Goal: Task Accomplishment & Management: Use online tool/utility

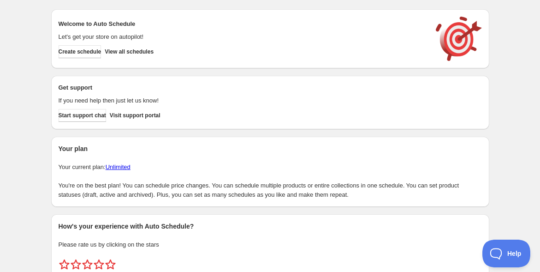
click at [21, 57] on div "Create schedule Help & support Cancel Discount prices Schedule a discount, sale…" at bounding box center [270, 154] width 540 height 309
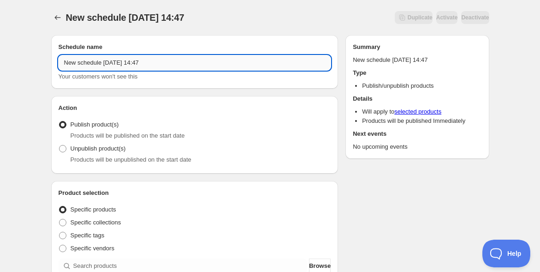
click at [107, 64] on input "New schedule [DATE] 14:47" at bounding box center [195, 62] width 273 height 15
paste input "【9月29日（月）／30日（火）】なみのりふね de [PERSON_NAME]先生のFURIKO施術＠[GEOGRAPHIC_DATA]"
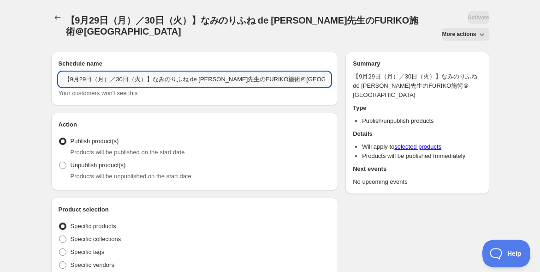
type input "【9月29日（月）／30日（火）】なみのりふね de [PERSON_NAME]先生のFURIKO施術＠[GEOGRAPHIC_DATA]"
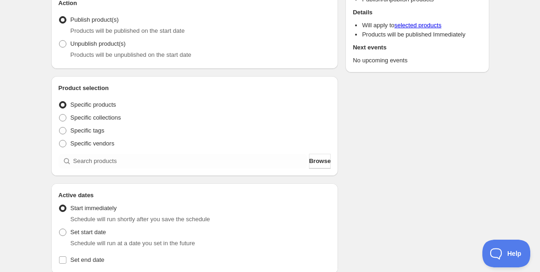
scroll to position [154, 0]
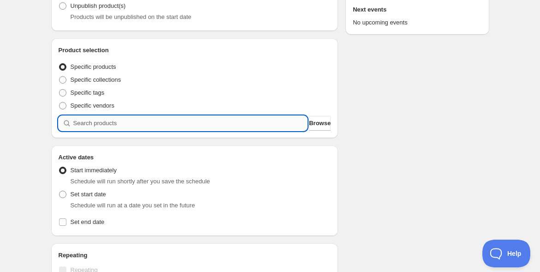
click at [118, 120] on input "search" at bounding box center [190, 123] width 234 height 15
paste input "【9月29日（月）／30日（火）】なみのりふね de [PERSON_NAME]先生のFURIKO施術＠[GEOGRAPHIC_DATA]"
type input "【9月29日（月）／30日（火）】なみのりふね de [PERSON_NAME]先生のFURIKO施術＠[GEOGRAPHIC_DATA]"
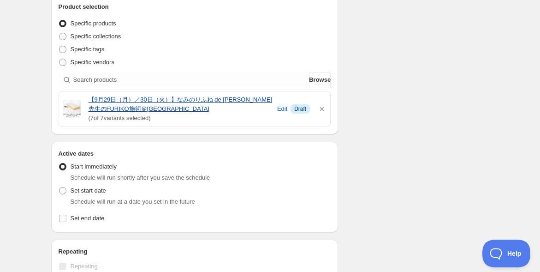
scroll to position [256, 0]
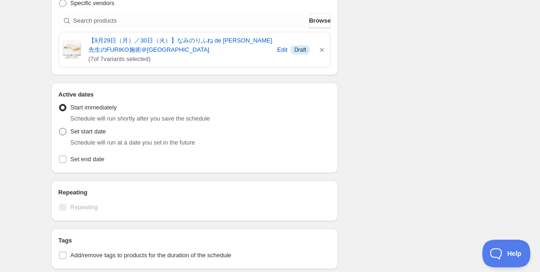
click at [62, 129] on span at bounding box center [62, 131] width 7 height 7
click at [59, 128] on input "Set start date" at bounding box center [59, 128] width 0 height 0
radio input "true"
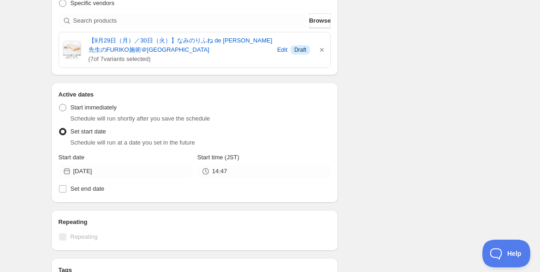
click at [21, 133] on div "【9月29日（月）／30日（火）】なみのりふね de [PERSON_NAME]先生のFURIKO施術＠[GEOGRAPHIC_DATA]. This pag…" at bounding box center [270, 135] width 540 height 783
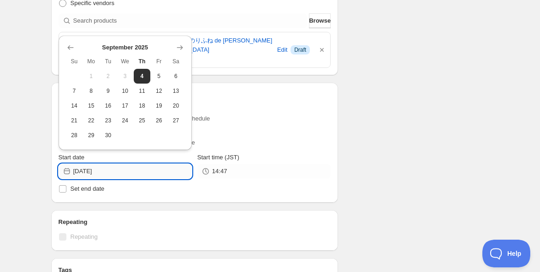
click at [100, 173] on input "[DATE]" at bounding box center [132, 171] width 119 height 15
drag, startPoint x: 128, startPoint y: 91, endPoint x: 138, endPoint y: 102, distance: 15.0
click at [128, 91] on span "10" at bounding box center [125, 90] width 10 height 7
type input "[DATE]"
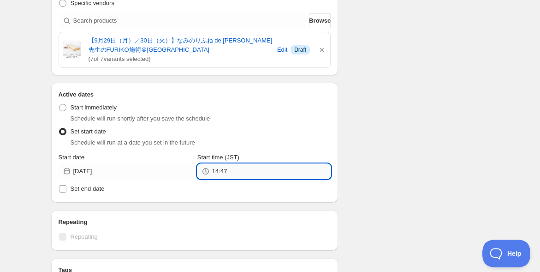
click at [256, 171] on input "14:47" at bounding box center [271, 171] width 119 height 15
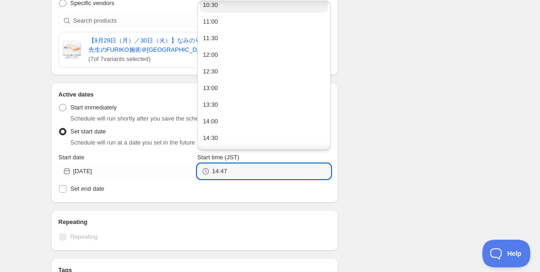
scroll to position [358, 0]
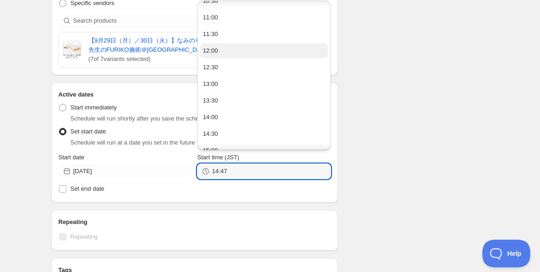
click at [237, 54] on button "12:00" at bounding box center [264, 50] width 128 height 15
type input "12:00"
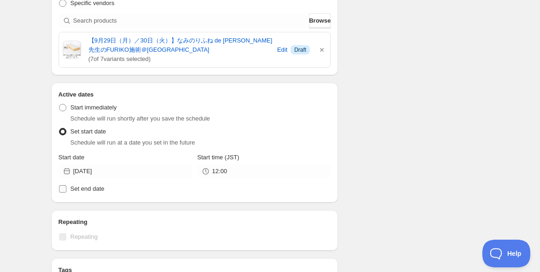
click at [85, 187] on span "Set end date" at bounding box center [88, 188] width 34 height 7
click at [66, 187] on input "Set end date" at bounding box center [62, 188] width 7 height 7
checkbox input "true"
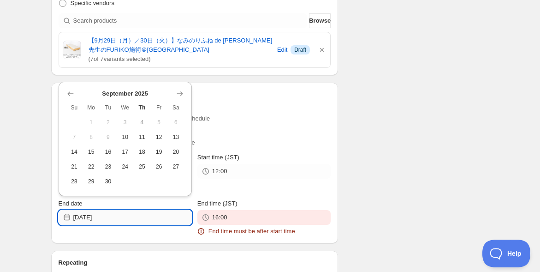
click at [109, 214] on input "[DATE]" at bounding box center [132, 217] width 119 height 15
click at [75, 178] on span "28" at bounding box center [75, 181] width 10 height 7
type input "[DATE]"
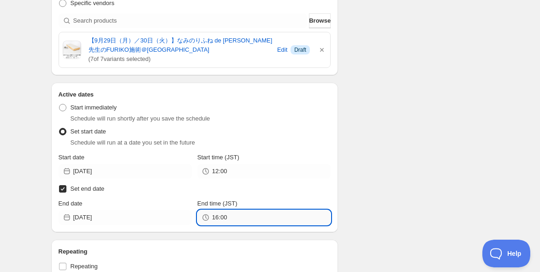
click at [256, 219] on input "16:00" at bounding box center [271, 217] width 119 height 15
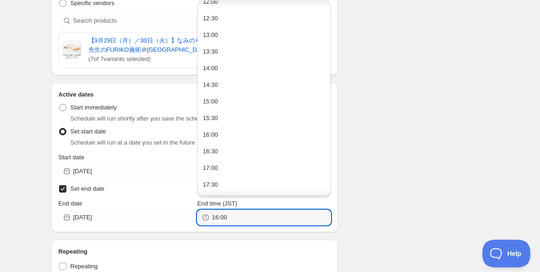
scroll to position [410, 0]
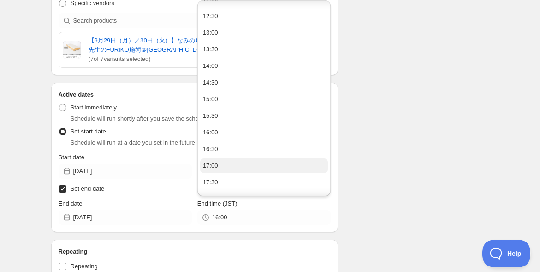
click at [255, 160] on button "17:00" at bounding box center [264, 165] width 128 height 15
type input "17:00"
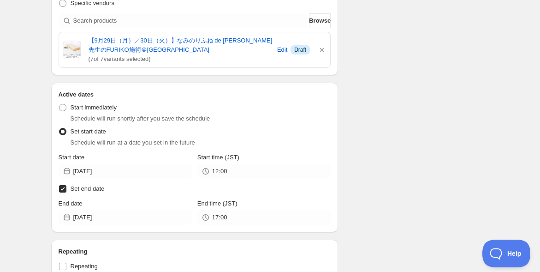
click at [33, 136] on div "【9月29日（月）／30日（火）】なみのりふね de [PERSON_NAME]先生のFURIKO施術＠[GEOGRAPHIC_DATA]. This pag…" at bounding box center [270, 172] width 540 height 857
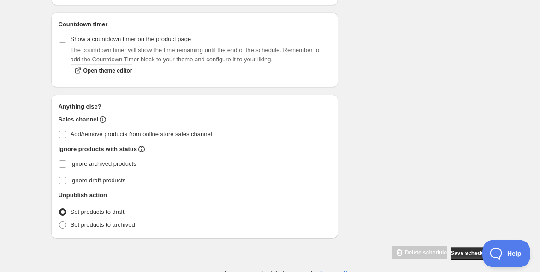
scroll to position [583, 0]
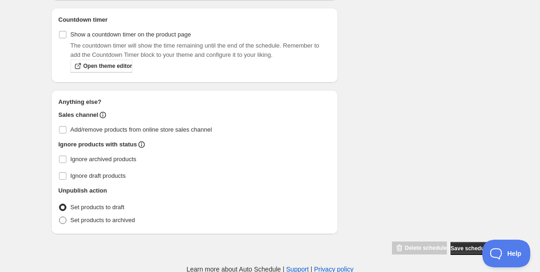
click at [59, 216] on span at bounding box center [62, 219] width 7 height 7
click at [59, 216] on input "Set products to archived" at bounding box center [59, 216] width 0 height 0
radio input "true"
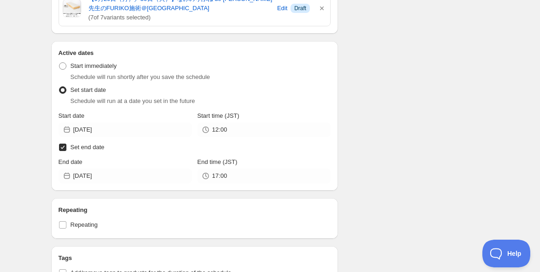
scroll to position [307, 0]
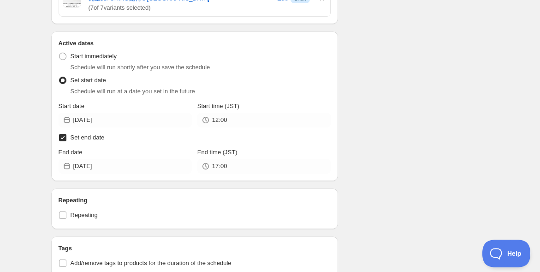
click at [17, 178] on div "【9月29日（月）／30日（火）】なみのりふね de [PERSON_NAME]先生のFURIKO施術＠[GEOGRAPHIC_DATA]. This pag…" at bounding box center [270, 121] width 540 height 857
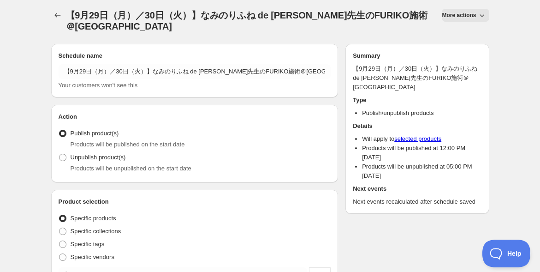
scroll to position [0, 0]
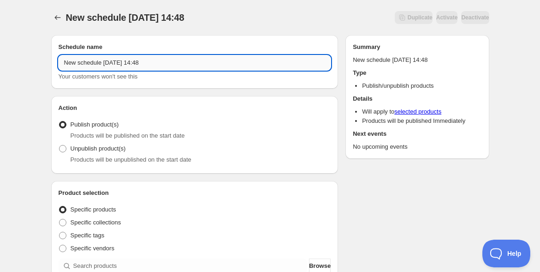
click at [169, 61] on input "New schedule [DATE] 14:48" at bounding box center [195, 62] width 273 height 15
paste input "9/30振鼓使いこなし講座@大阪オープン＆アーカイブ"
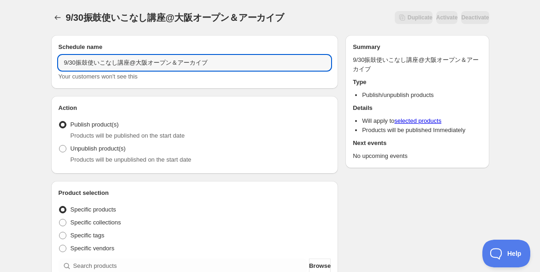
type input "9/30振鼓使いこなし講座@大阪オープン＆アーカイブ"
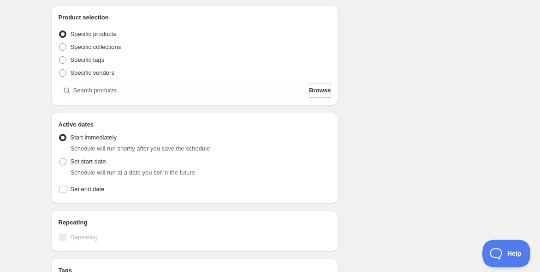
scroll to position [205, 0]
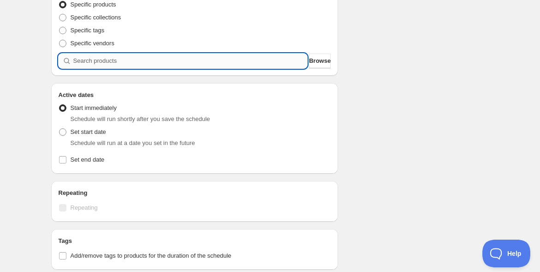
click at [99, 59] on input "search" at bounding box center [190, 61] width 234 height 15
paste input "search"
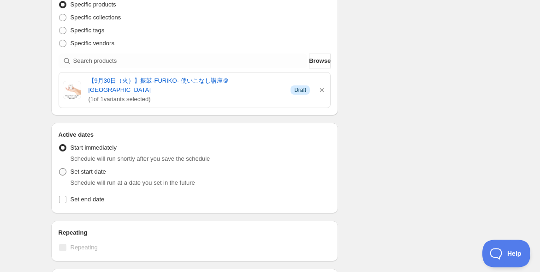
click at [65, 168] on span at bounding box center [62, 171] width 7 height 7
click at [59, 168] on input "Set start date" at bounding box center [59, 168] width 0 height 0
radio input "true"
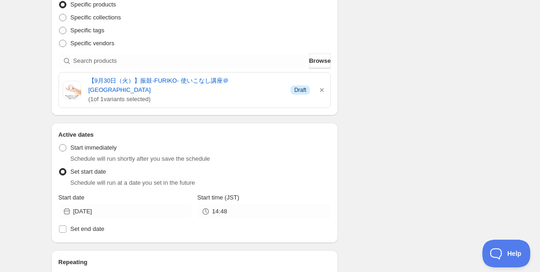
click at [40, 163] on div "9/30振鼓使いこなし講座@大阪オープン＆アーカイブ. This page is ready 9/30振鼓使いこなし講座@大阪オープン＆アーカイブ Dupli…" at bounding box center [270, 172] width 460 height 754
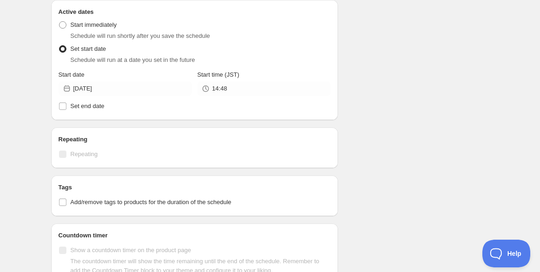
scroll to position [358, 0]
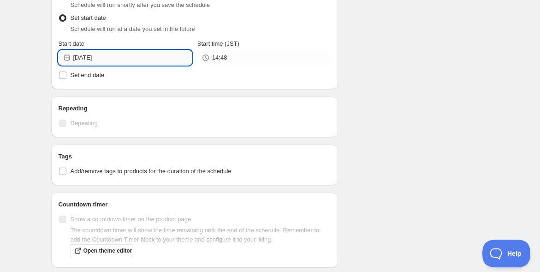
click at [99, 50] on input "[DATE]" at bounding box center [132, 57] width 119 height 15
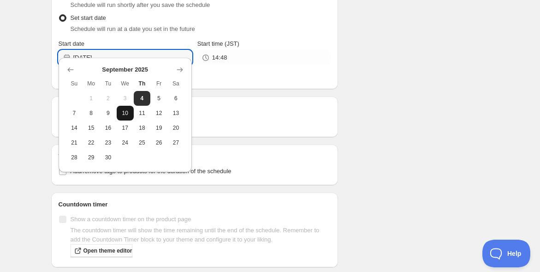
click at [127, 111] on span "10" at bounding box center [125, 112] width 10 height 7
type input "[DATE]"
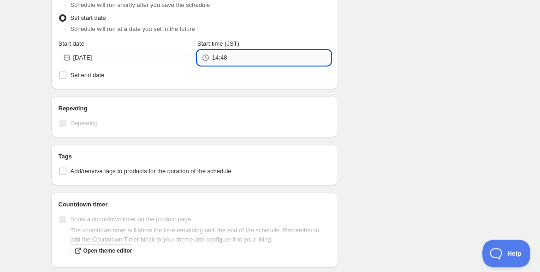
click at [249, 50] on input "14:48" at bounding box center [271, 57] width 119 height 15
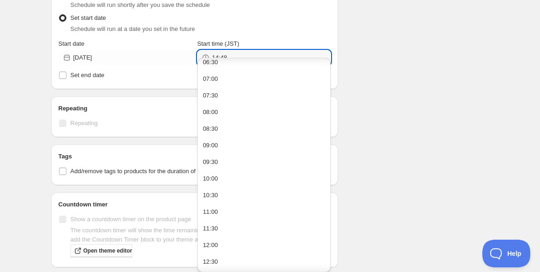
scroll to position [256, 0]
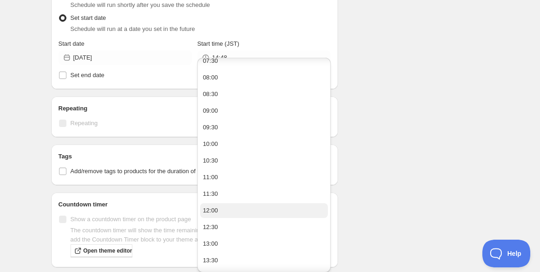
click at [219, 210] on button "12:00" at bounding box center [264, 210] width 128 height 15
type input "12:00"
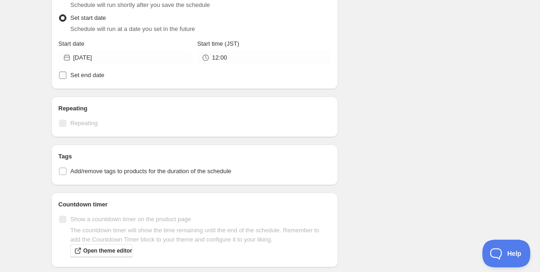
click at [99, 71] on span "Set end date" at bounding box center [88, 74] width 34 height 7
click at [66, 71] on input "Set end date" at bounding box center [62, 74] width 7 height 7
checkbox input "true"
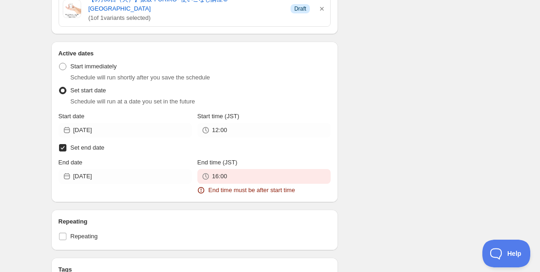
scroll to position [307, 0]
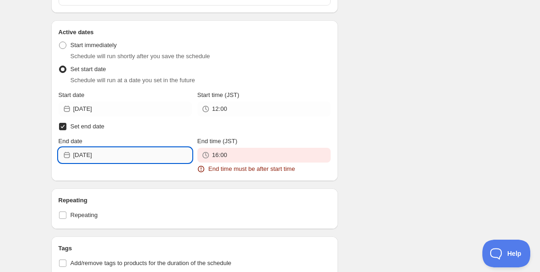
click at [105, 149] on input "[DATE]" at bounding box center [132, 155] width 119 height 15
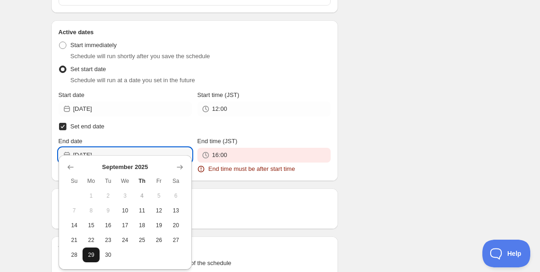
click at [92, 254] on span "29" at bounding box center [91, 254] width 10 height 7
type input "[DATE]"
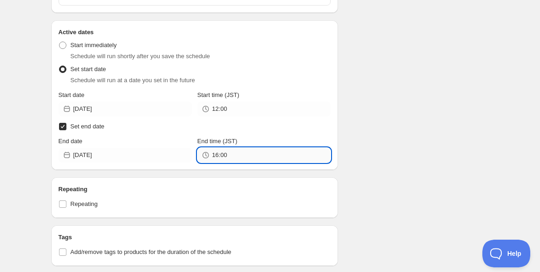
click at [239, 148] on input "16:00" at bounding box center [271, 155] width 119 height 15
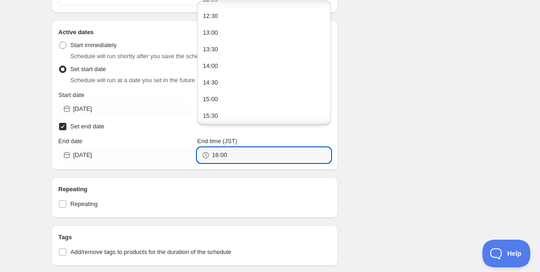
scroll to position [512, 0]
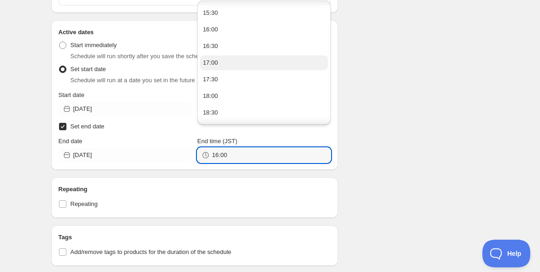
click at [257, 64] on button "17:00" at bounding box center [264, 62] width 128 height 15
type input "17:00"
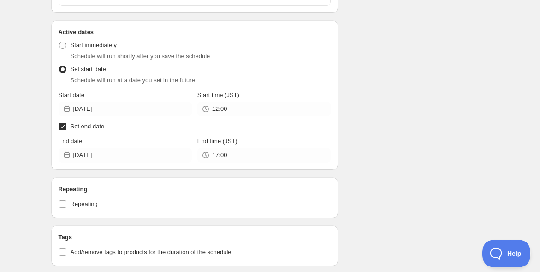
click at [30, 97] on div "9/30振鼓使いこなし講座@大阪オープン＆アーカイブ. This page is ready 9/30振鼓使いこなし講座@大阪オープン＆アーカイブ Dupli…" at bounding box center [270, 116] width 540 height 846
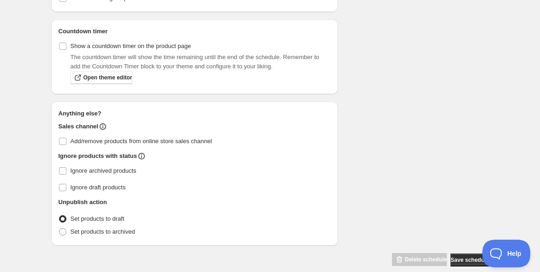
scroll to position [563, 0]
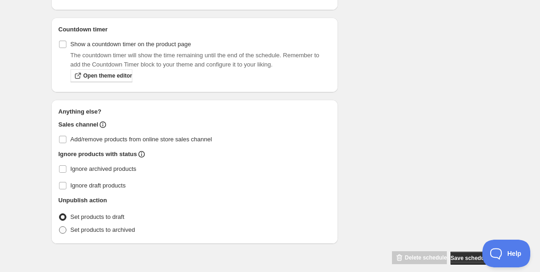
click at [65, 226] on span at bounding box center [62, 229] width 7 height 7
click at [59, 226] on input "Set products to archived" at bounding box center [59, 226] width 0 height 0
radio input "true"
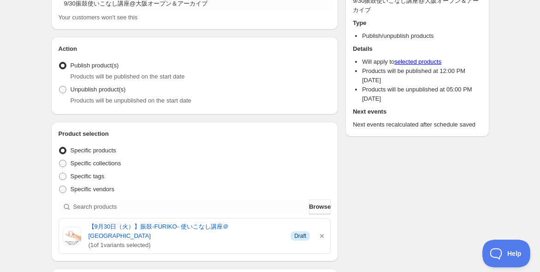
scroll to position [0, 0]
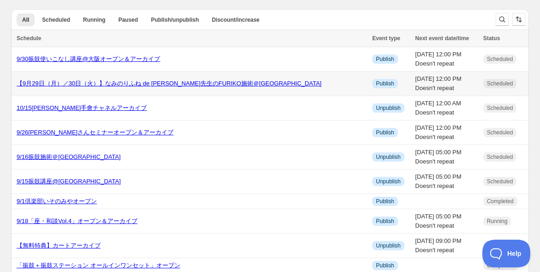
click at [201, 80] on link "【9月29日（月）／30日（火）】なみのりふね de [PERSON_NAME]先生のFURIKO施術＠[GEOGRAPHIC_DATA]" at bounding box center [169, 83] width 305 height 7
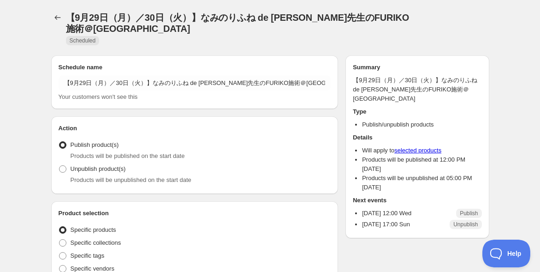
radio input "true"
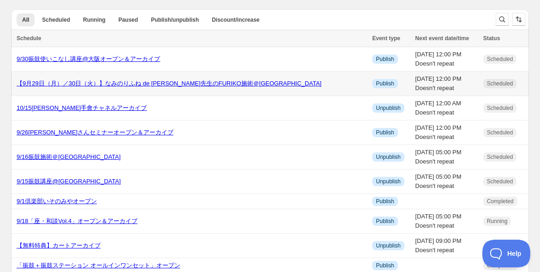
click at [59, 84] on link "【9月29日（月）／30日（火）】なみのりふね de [PERSON_NAME]先生のFURIKO施術＠[GEOGRAPHIC_DATA]" at bounding box center [169, 83] width 305 height 7
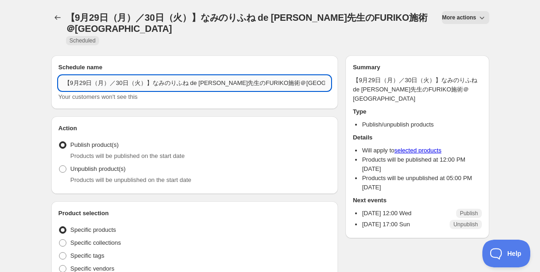
click at [127, 84] on input "【9月29日（月）／30日（火）】なみのりふね de [PERSON_NAME]先生のFURIKO施術＠[GEOGRAPHIC_DATA]" at bounding box center [195, 83] width 273 height 15
paste input "9/29・30振鼓施術@大阪オープン＆アーカイブ"
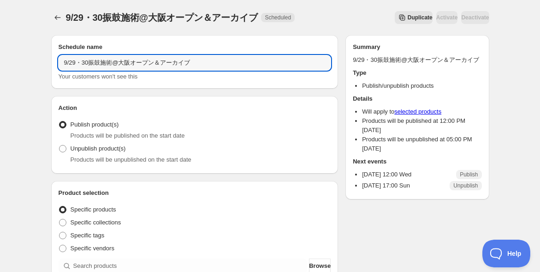
type input "9/29・30振鼓施術@大阪オープン＆アーカイブ"
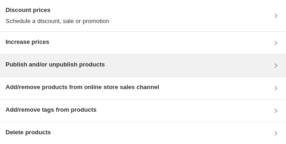
click at [191, 59] on div "Publish and/or unpublish products" at bounding box center [143, 65] width 286 height 22
click at [178, 70] on div "Publish and/or unpublish products" at bounding box center [143, 65] width 275 height 11
